Goal: Task Accomplishment & Management: Manage account settings

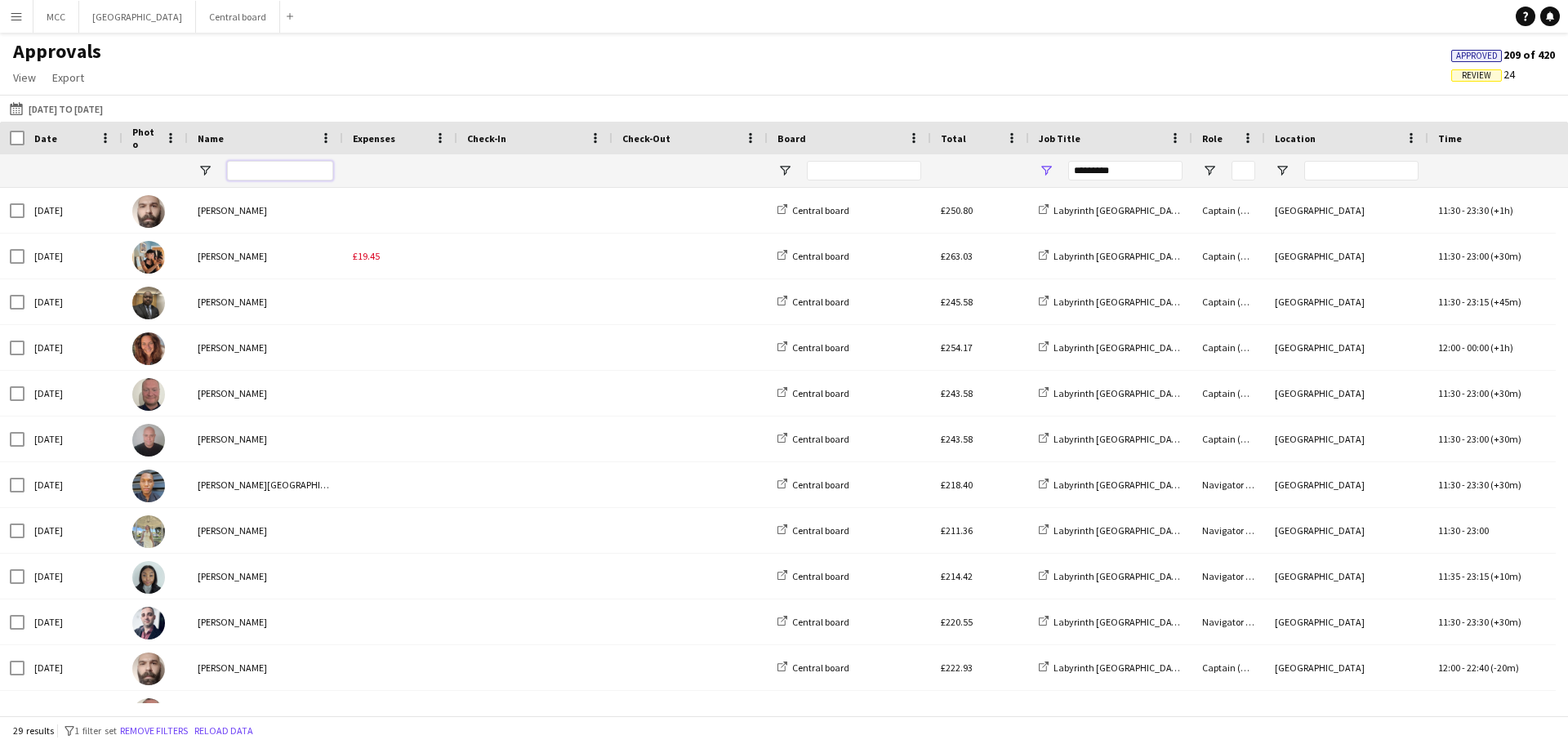
click at [256, 176] on input "Name Filter Input" at bounding box center [280, 170] width 106 height 19
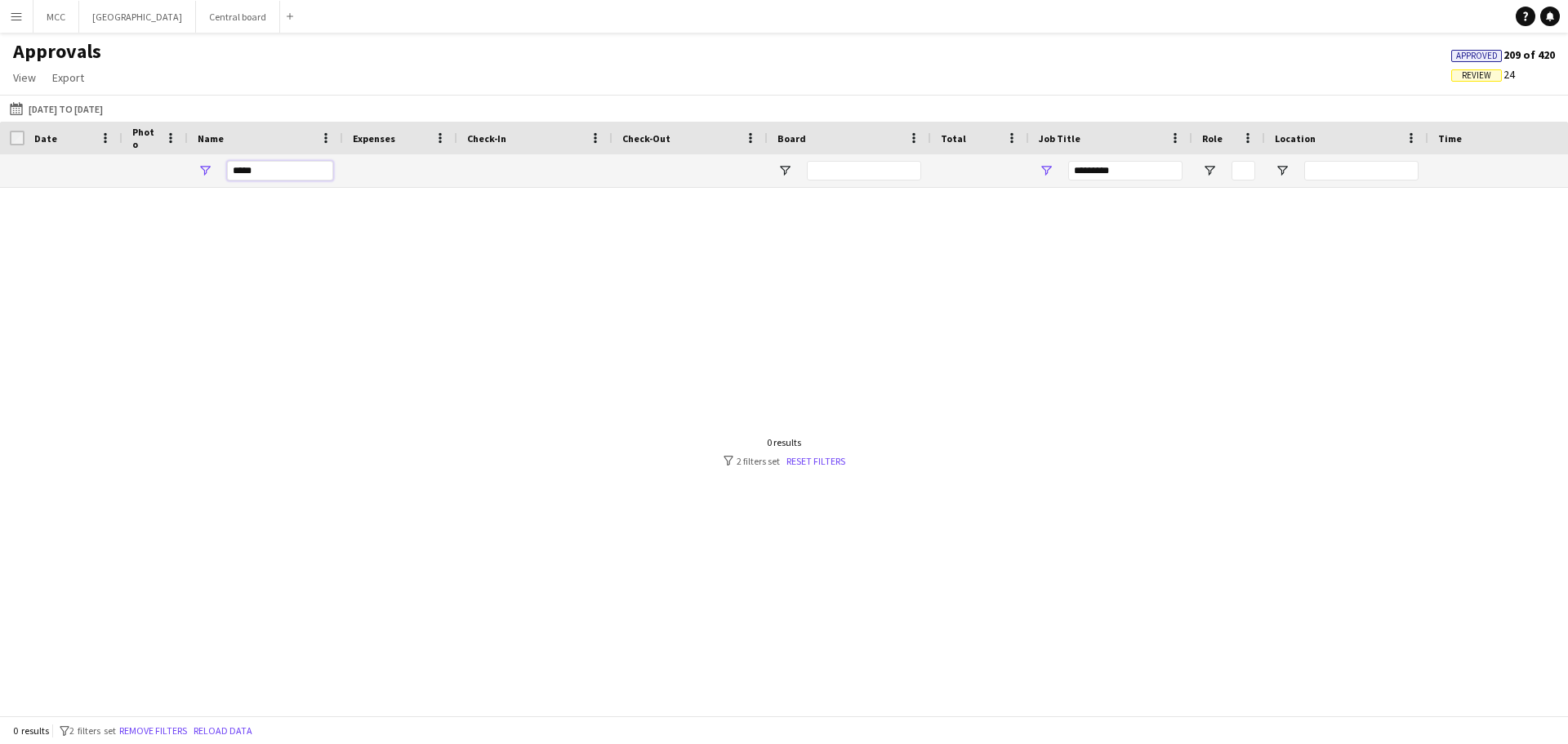
type input "*****"
drag, startPoint x: 1132, startPoint y: 173, endPoint x: 1001, endPoint y: 188, distance: 131.9
click at [1001, 188] on div "Check-In Check-Out Board" at bounding box center [784, 419] width 1568 height 594
click at [65, 114] on button "19-08-2025 to 25-08-2025 07-08-2025 to 11-08-2025" at bounding box center [56, 108] width 99 height 19
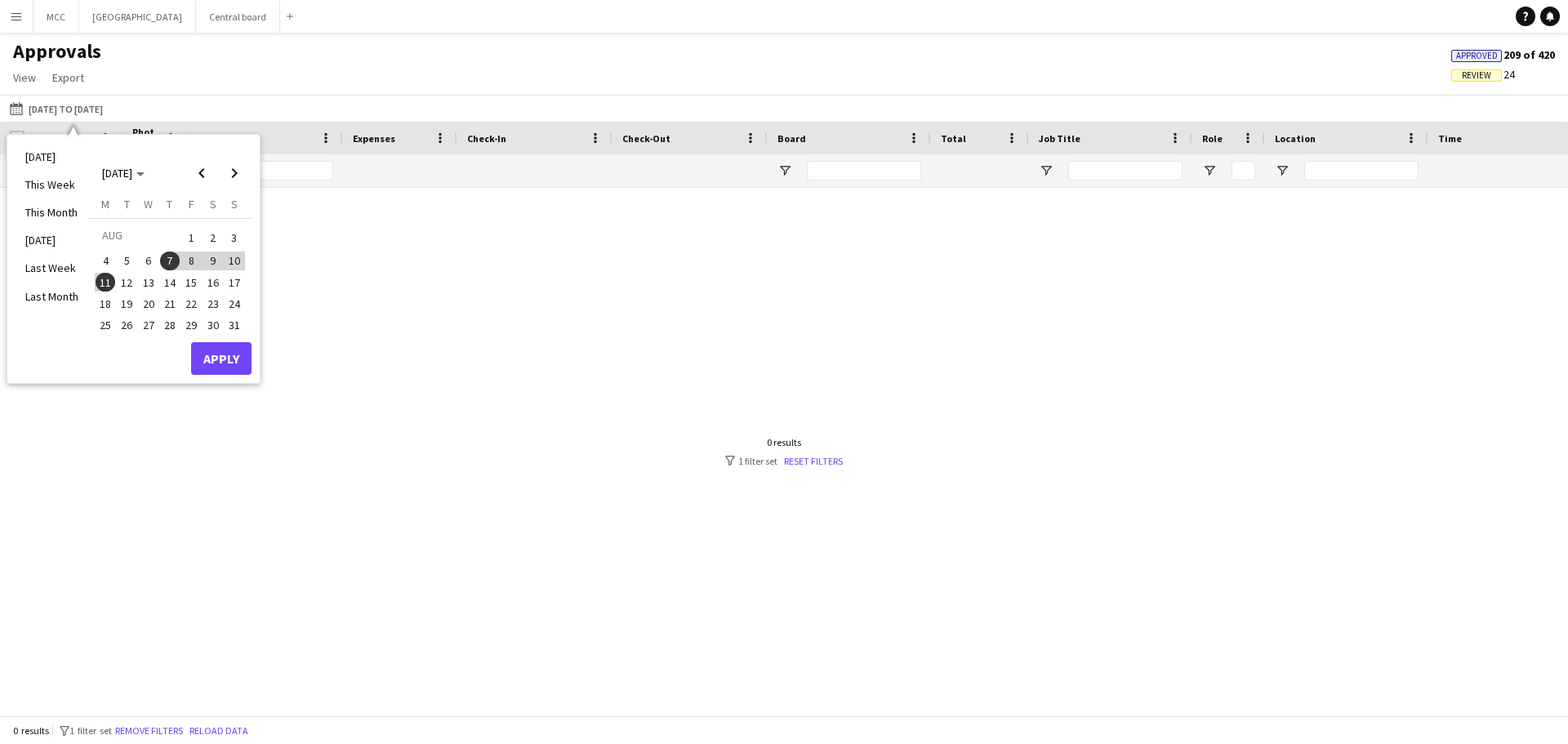
click at [189, 236] on span "1" at bounding box center [190, 237] width 19 height 23
click at [240, 324] on span "31" at bounding box center [234, 324] width 19 height 19
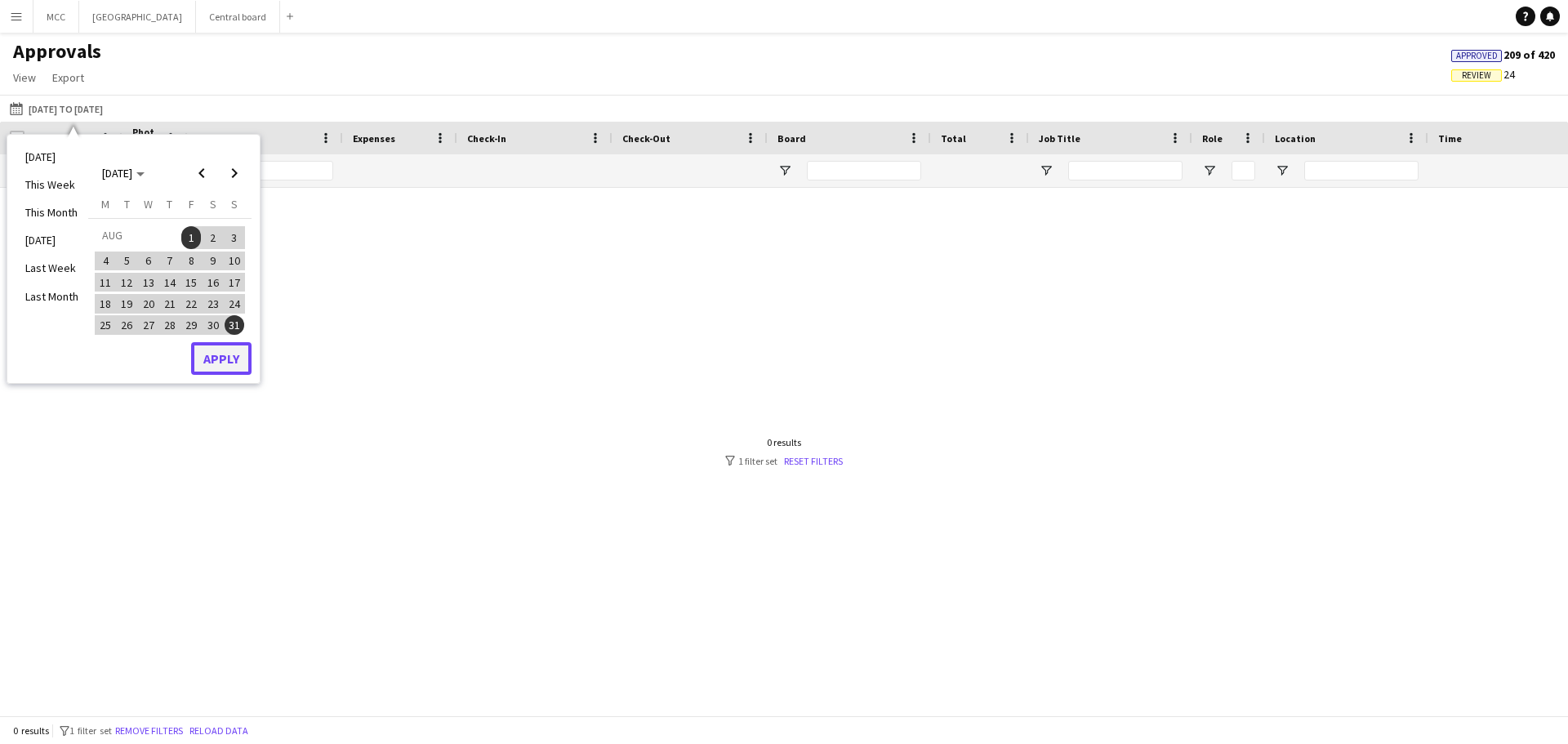
click at [239, 362] on button "Apply" at bounding box center [221, 358] width 60 height 33
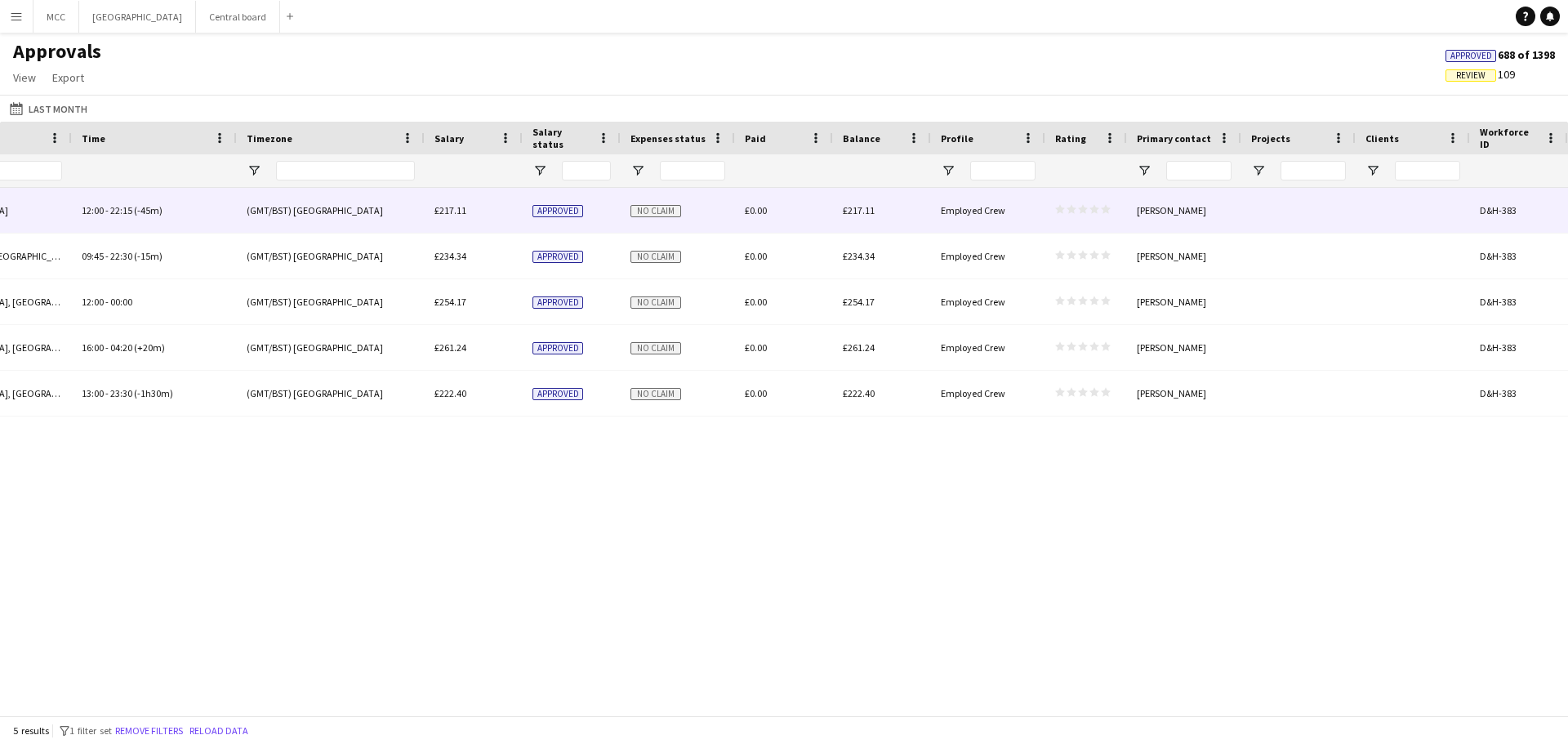
click at [658, 214] on span "No claim" at bounding box center [656, 211] width 51 height 13
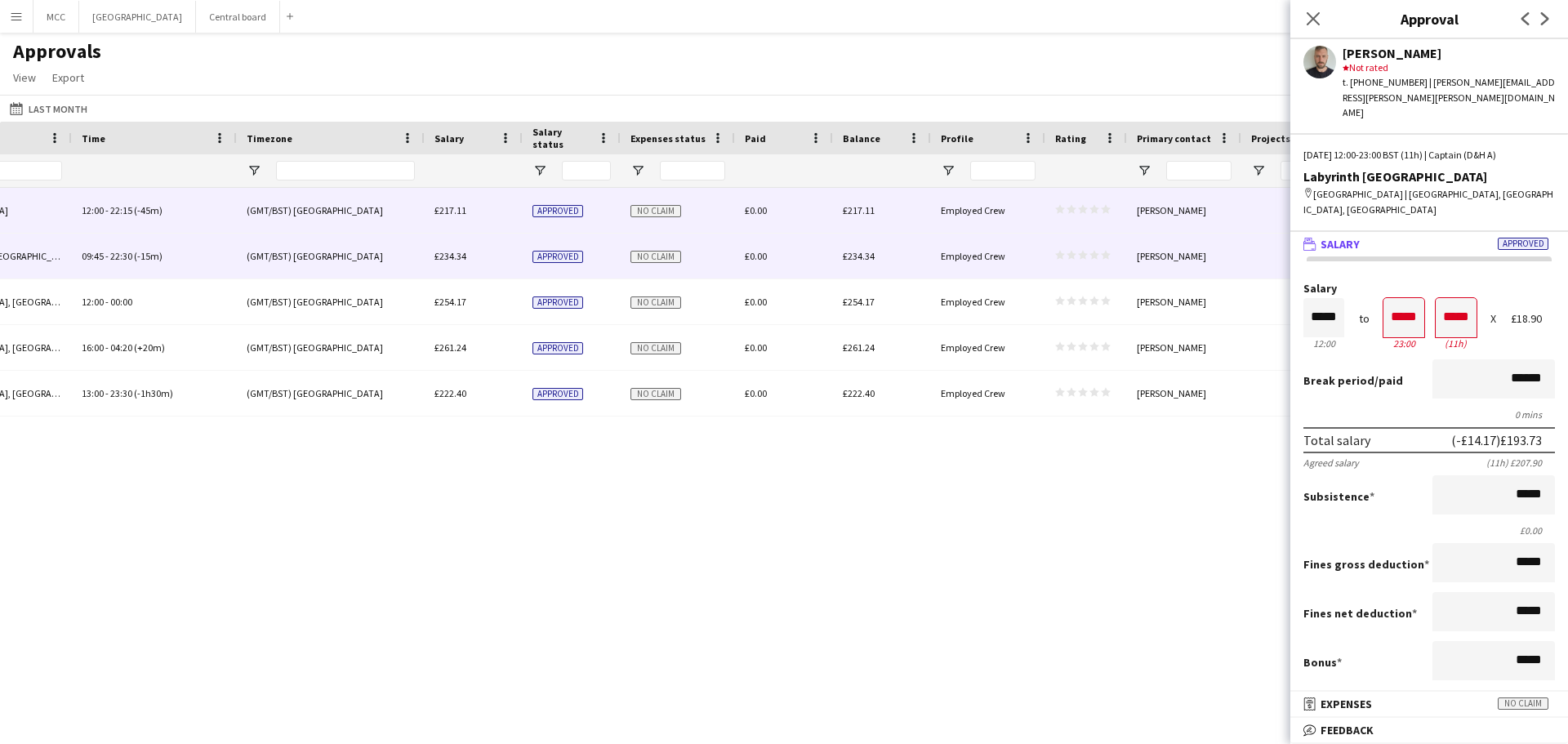
click at [663, 253] on span "No claim" at bounding box center [656, 256] width 51 height 13
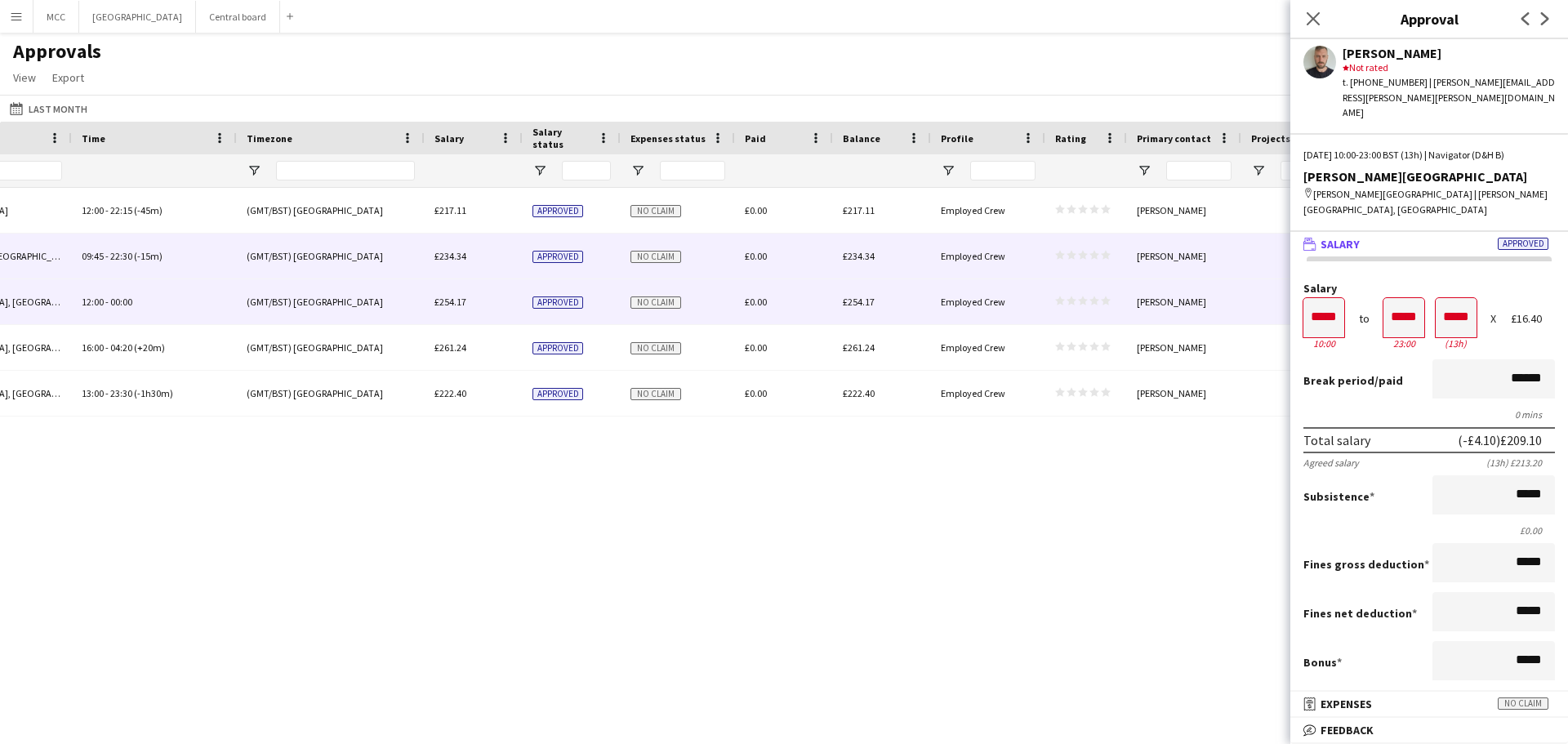
click at [663, 303] on span "No claim" at bounding box center [656, 302] width 51 height 13
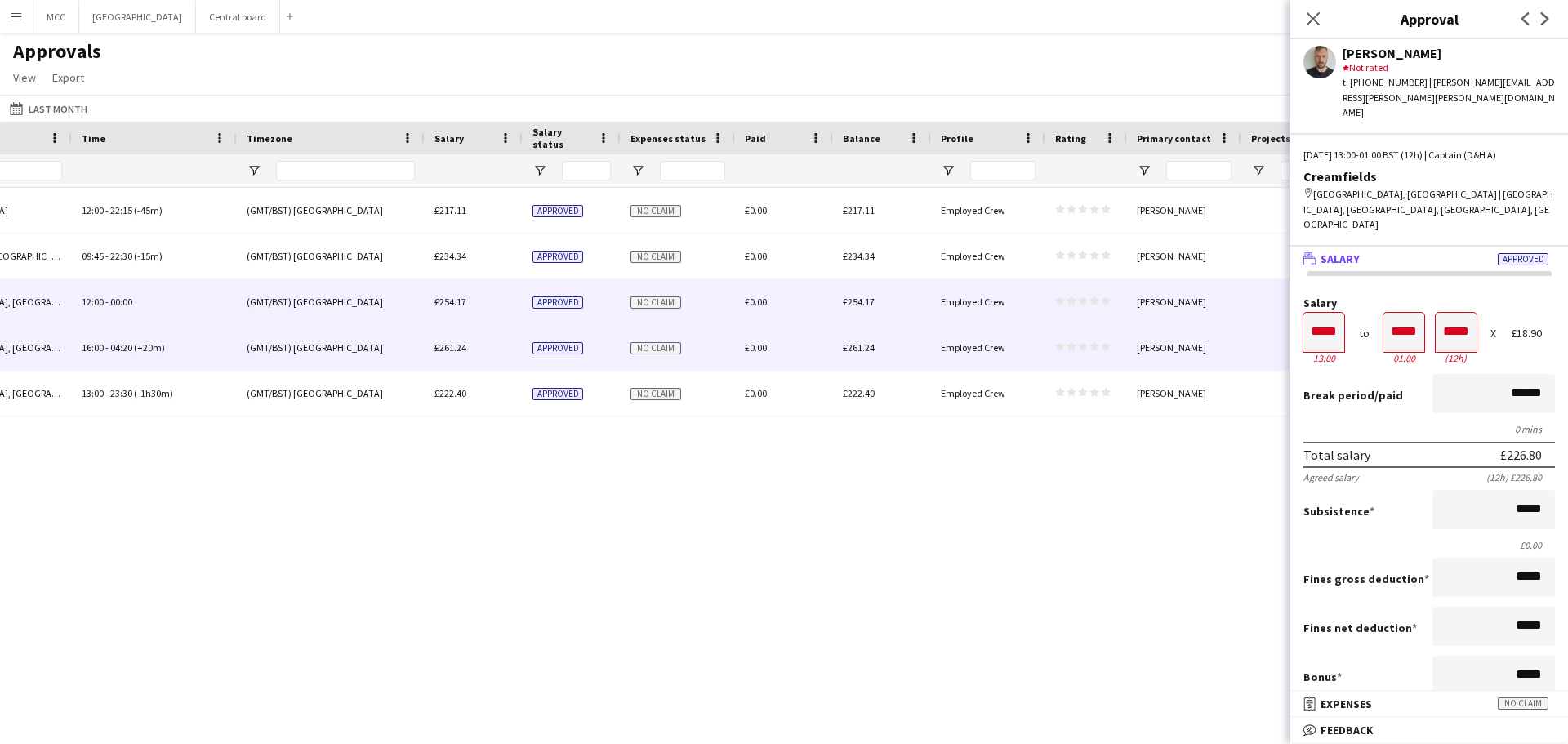
click at [664, 343] on span "No claim" at bounding box center [656, 348] width 51 height 13
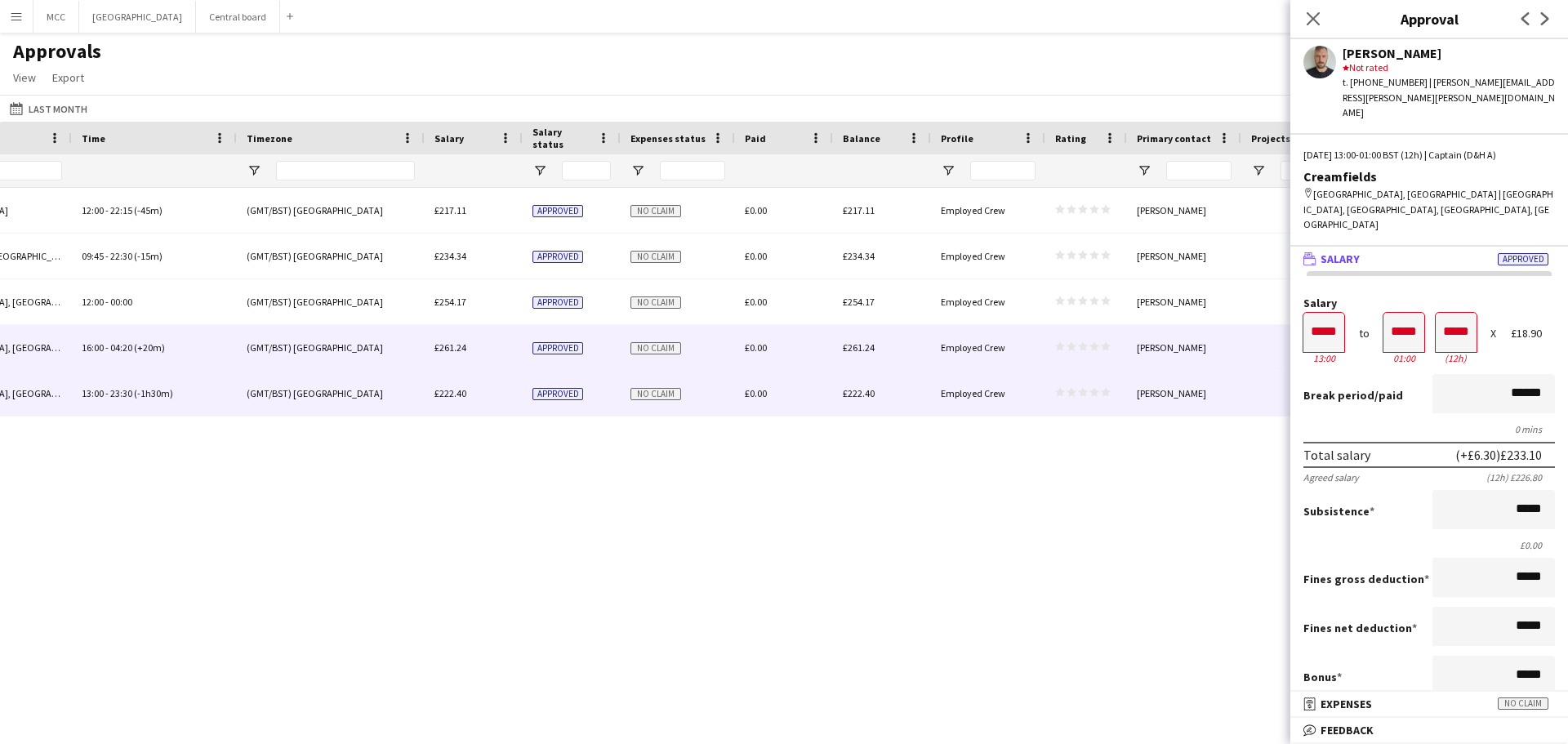
click at [668, 386] on div "No claim" at bounding box center [678, 393] width 114 height 45
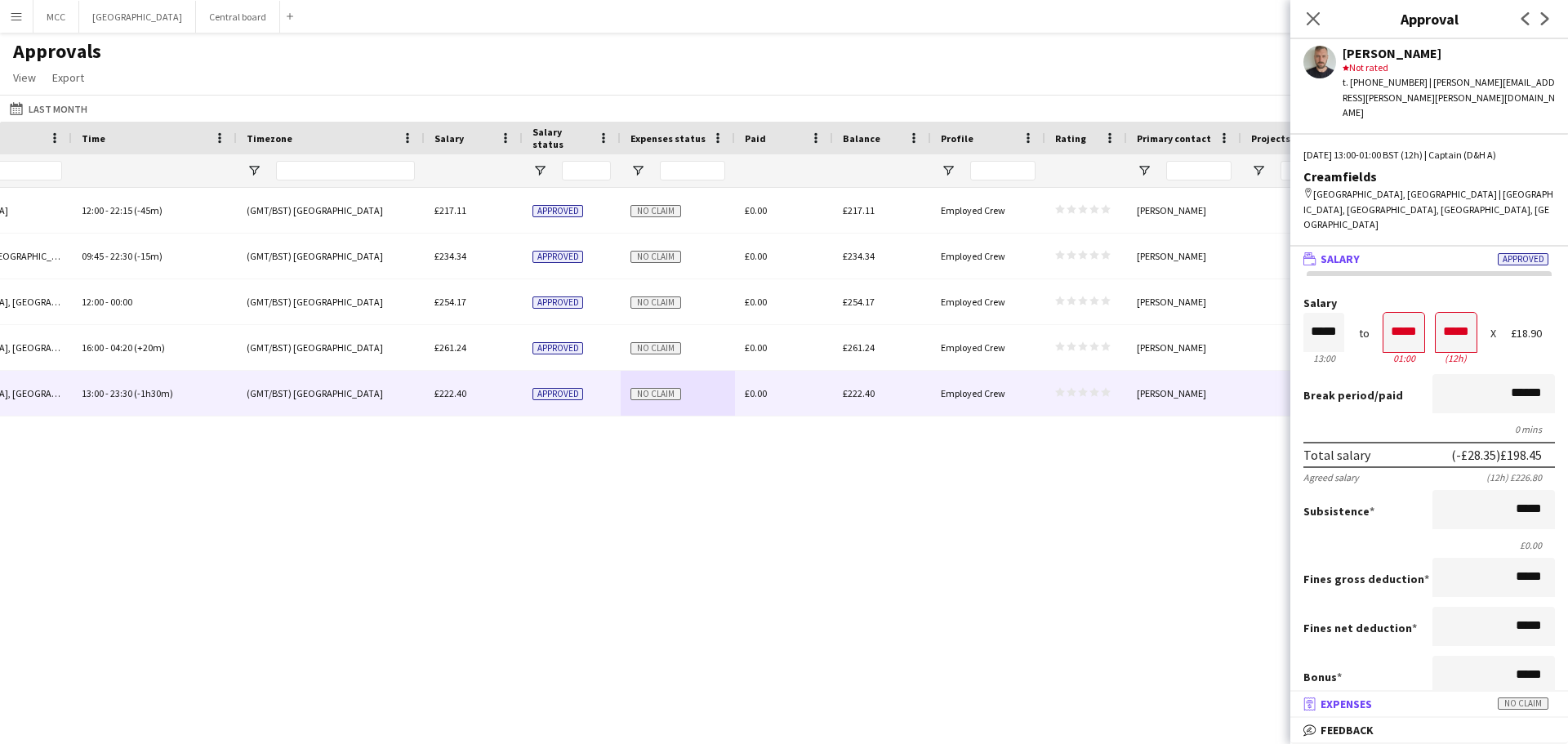
click at [1474, 703] on mat-panel-title "receipt Expenses No claim" at bounding box center [1425, 704] width 271 height 15
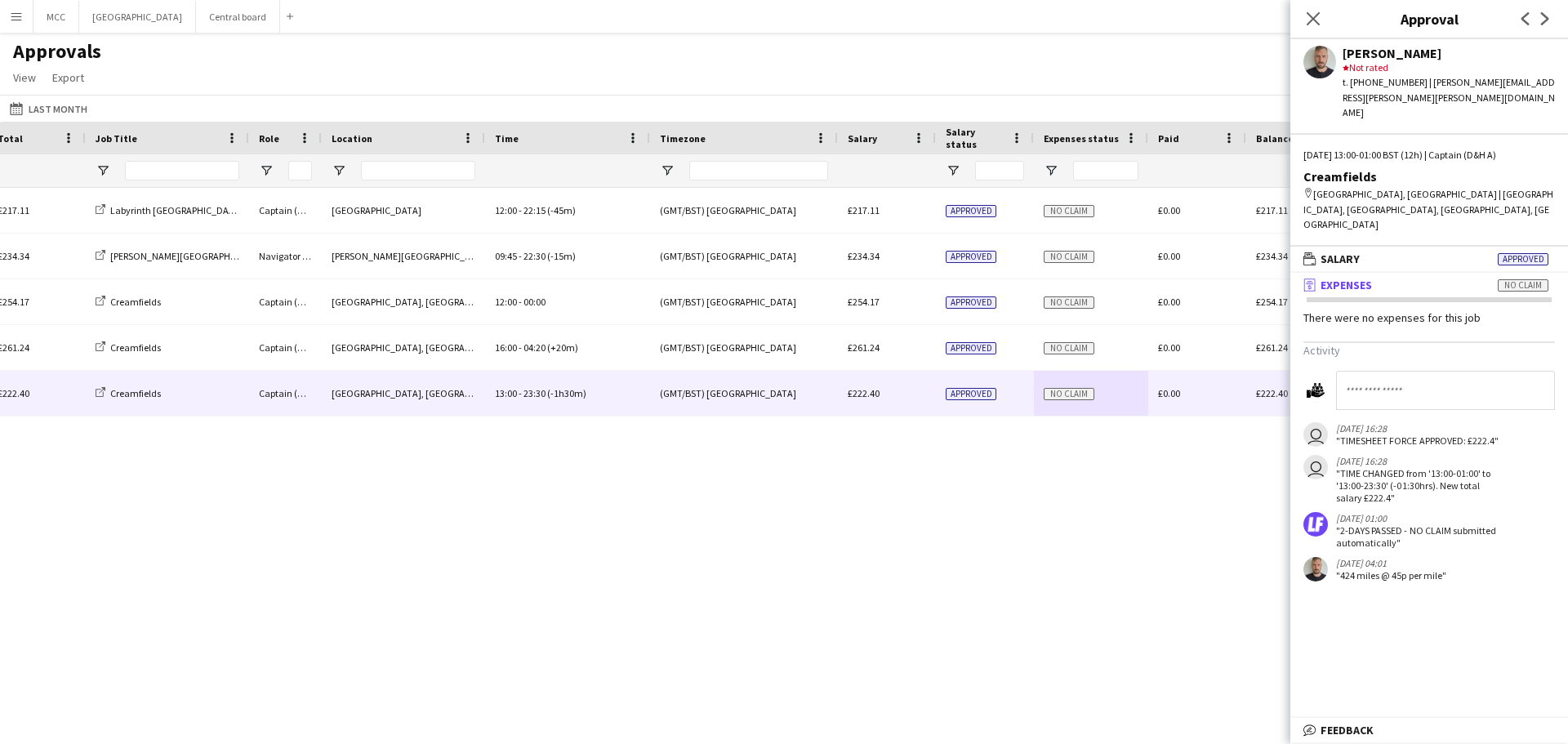
scroll to position [0, 814]
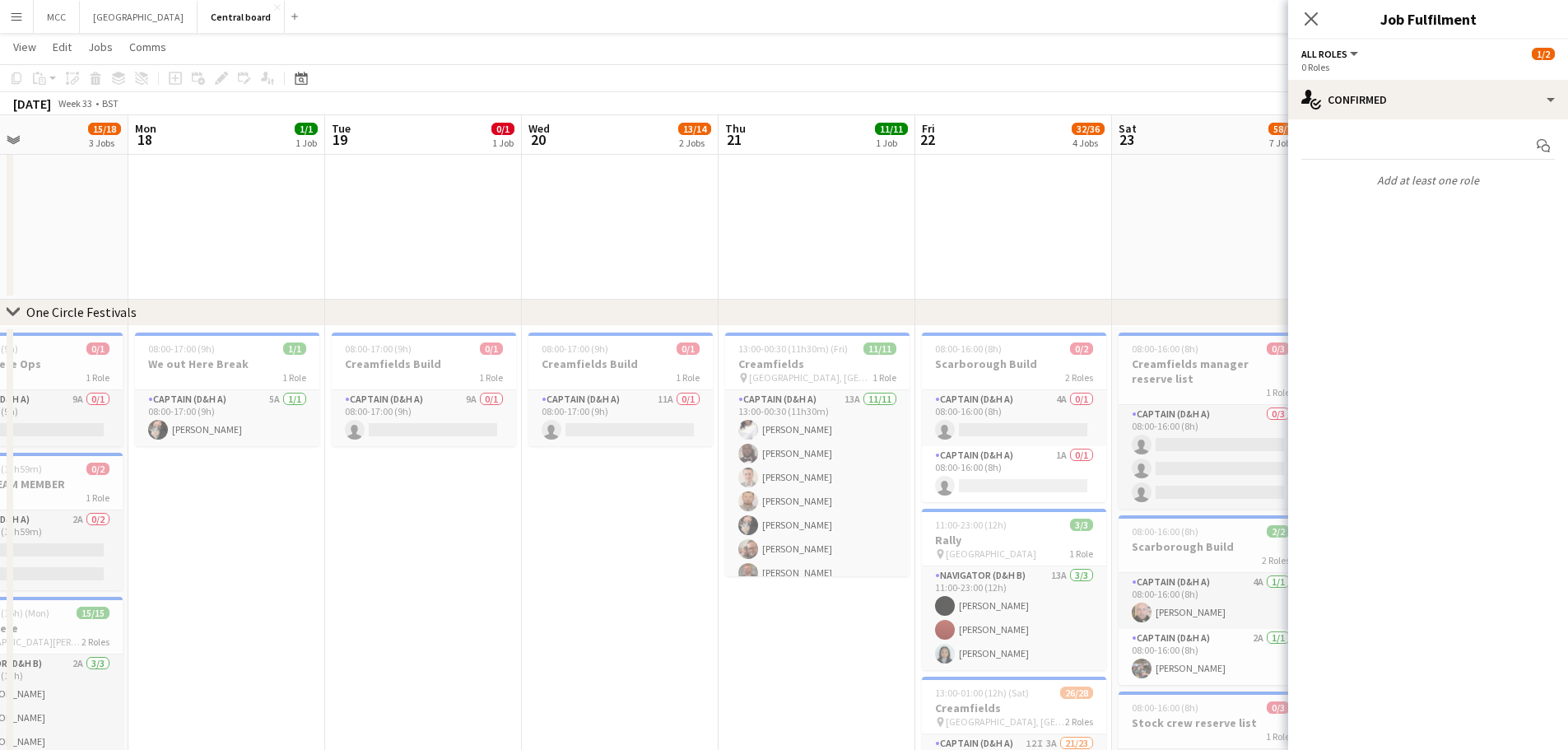
scroll to position [39, 0]
